Goal: Navigation & Orientation: Understand site structure

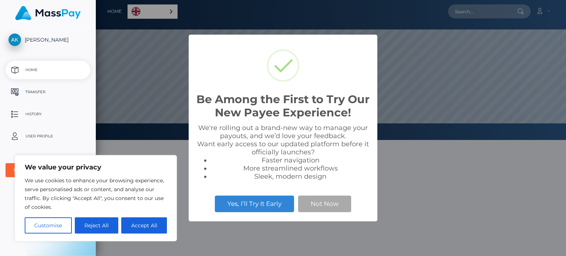
scroll to position [140, 470]
click at [310, 202] on button "Not Now" at bounding box center [324, 204] width 53 height 16
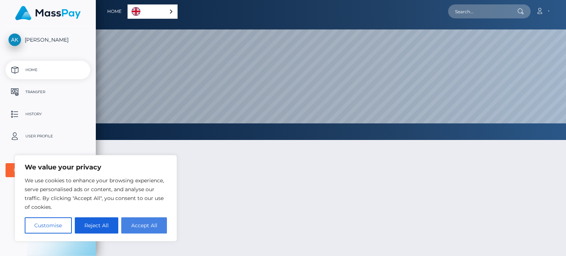
click at [138, 225] on button "Accept All" at bounding box center [144, 225] width 46 height 16
checkbox input "true"
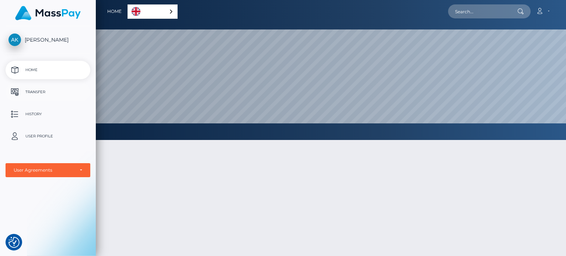
click at [39, 90] on p "Transfer" at bounding box center [47, 92] width 79 height 11
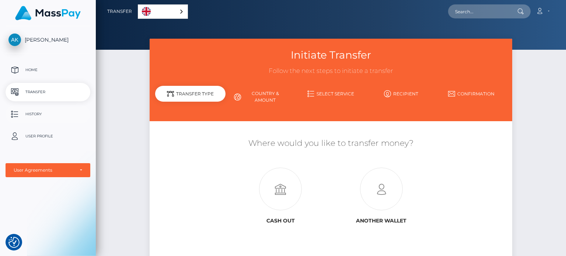
click at [35, 111] on p "History" at bounding box center [47, 114] width 79 height 11
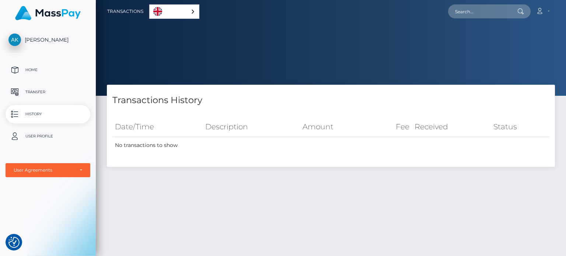
click at [38, 70] on p "Home" at bounding box center [47, 69] width 79 height 11
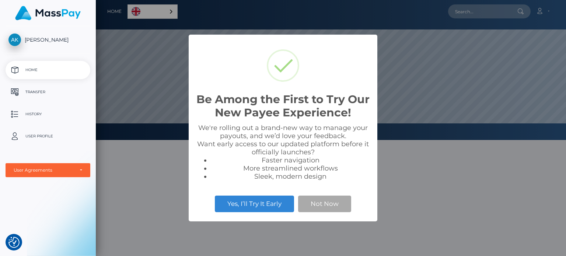
scroll to position [140, 470]
